Goal: Information Seeking & Learning: Learn about a topic

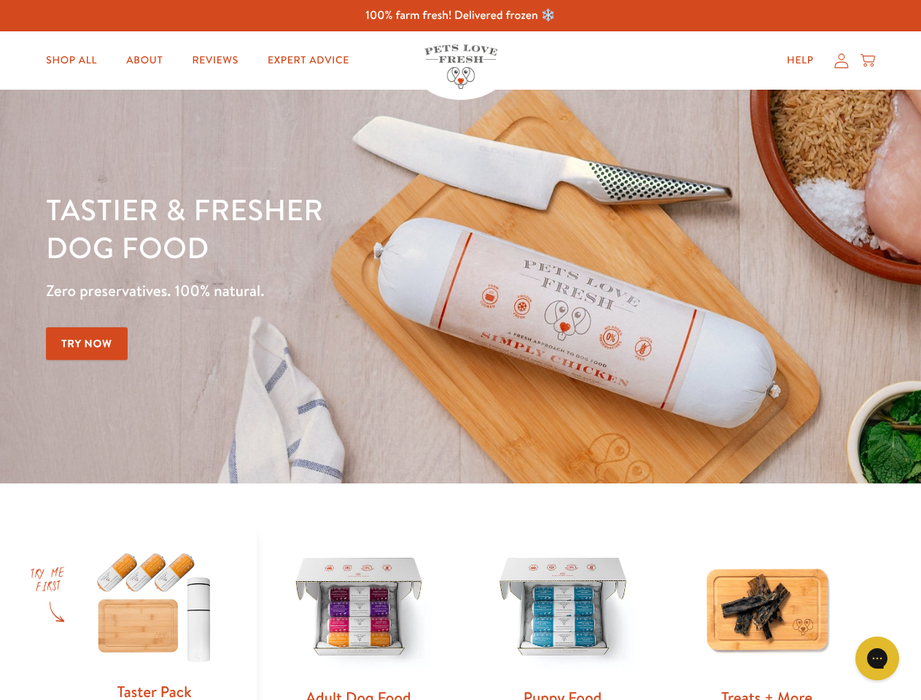
click at [460, 350] on div "Tastier & fresher dog food Zero preservatives. 100% natural. Try Now" at bounding box center [322, 286] width 553 height 193
click at [878, 659] on icon "Gorgias live chat" at bounding box center [877, 659] width 14 height 14
